Goal: Obtain resource: Download file/media

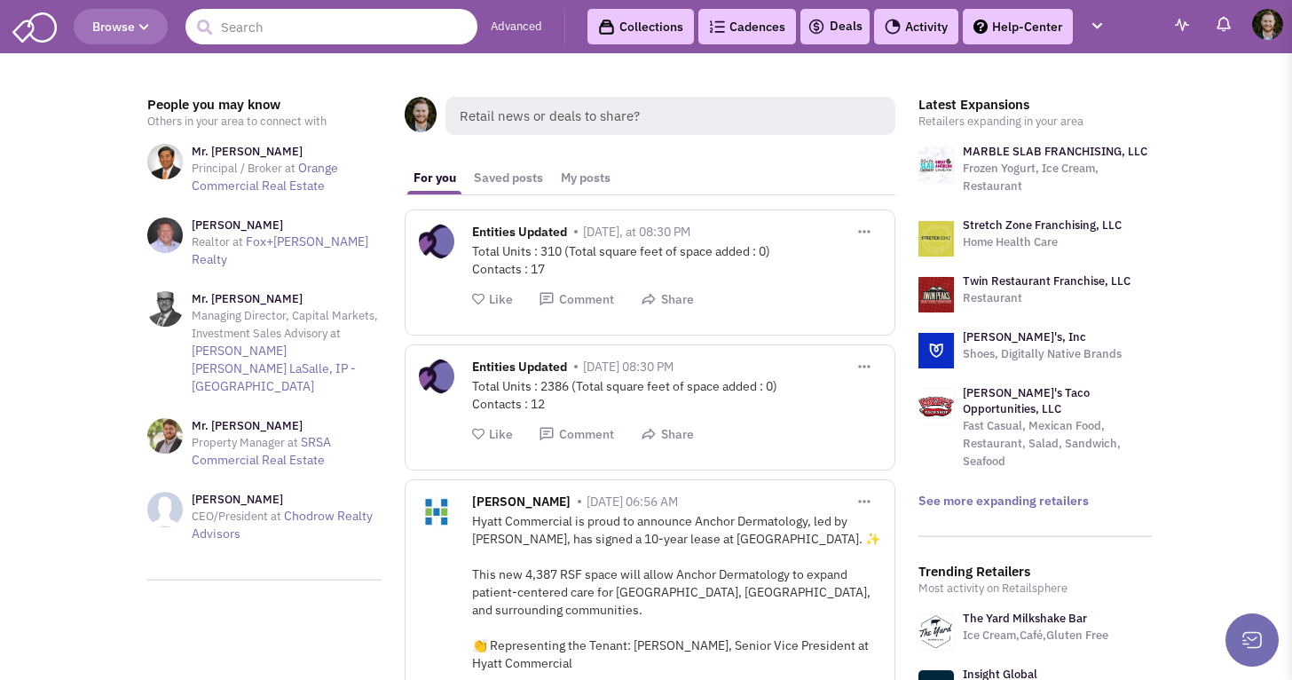
click at [284, 29] on input "text" at bounding box center [331, 26] width 292 height 35
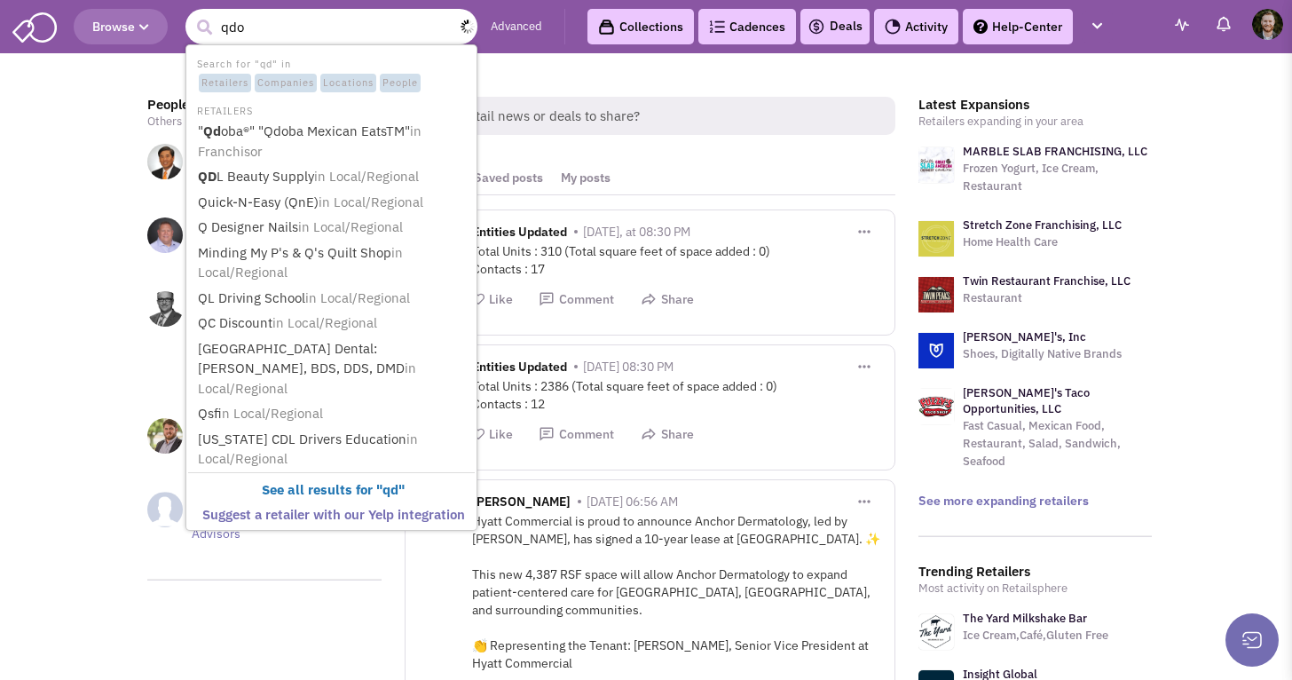
type input "qdob"
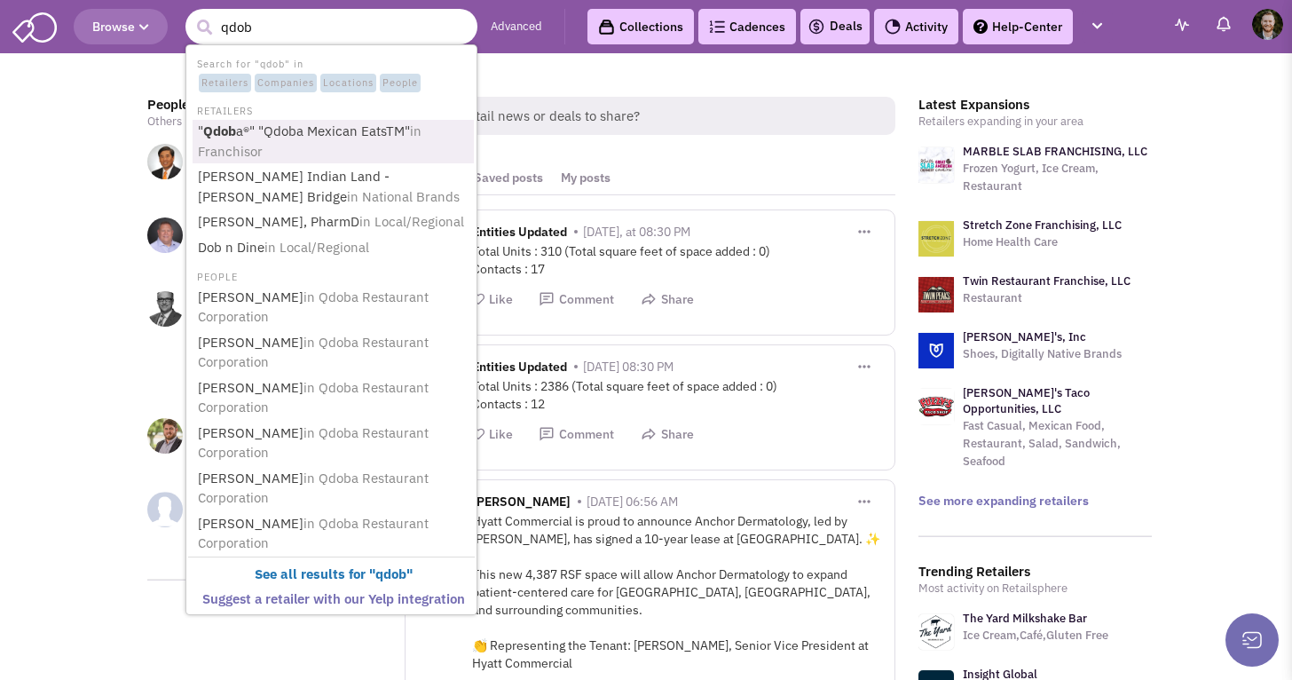
click at [302, 138] on link "" Qdob a®" "Qdoba Mexican EatsTM" in Franchisor" at bounding box center [333, 141] width 281 height 43
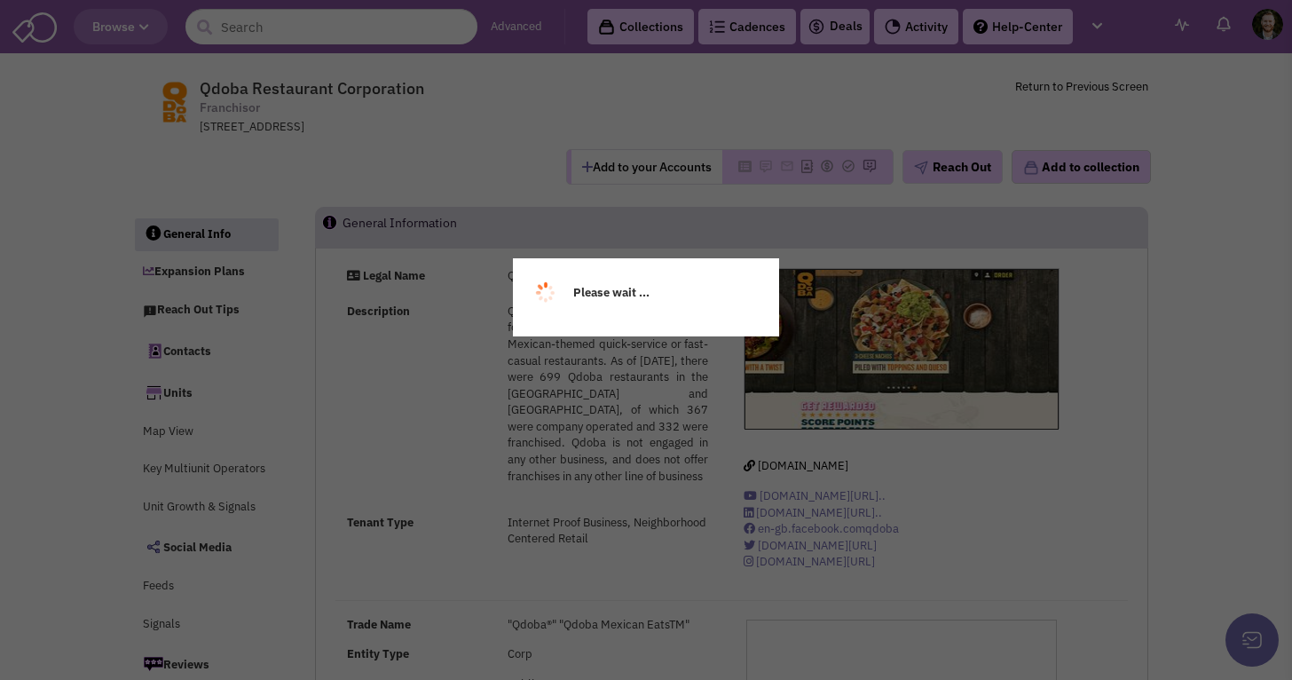
select select
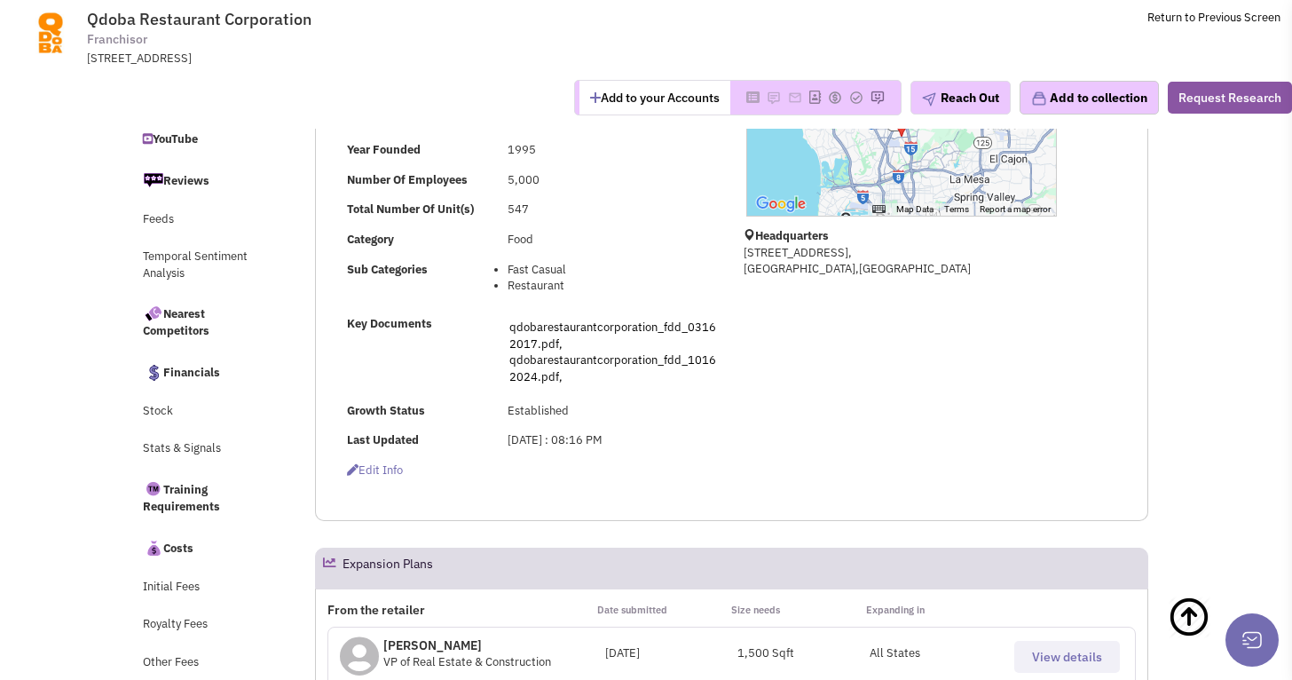
scroll to position [437, 0]
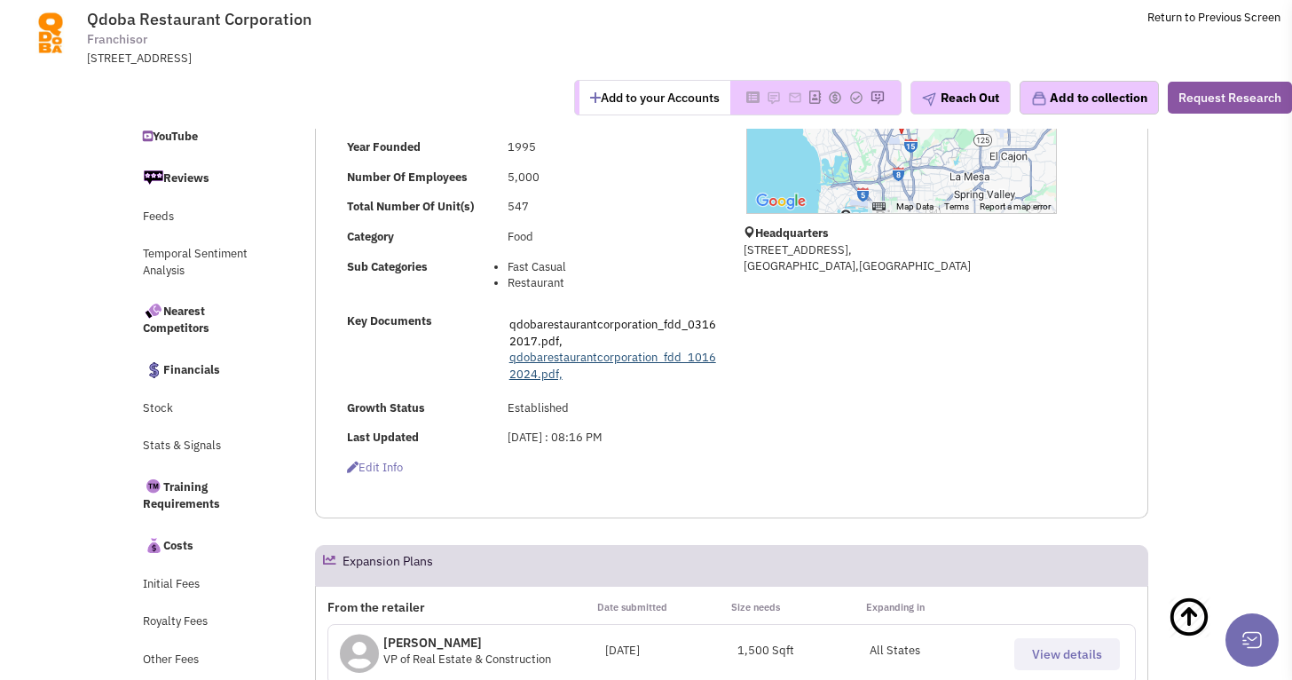
click at [625, 360] on link "qdobarestaurantcorporation_fdd_10162024.pdf," at bounding box center [612, 366] width 207 height 32
